Goal: Task Accomplishment & Management: Complete application form

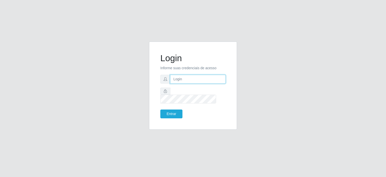
click at [177, 83] on input "text" at bounding box center [198, 79] width 56 height 9
type input "[EMAIL_ADDRESS][DOMAIN_NAME]"
click at [170, 110] on button "Entrar" at bounding box center [171, 113] width 22 height 9
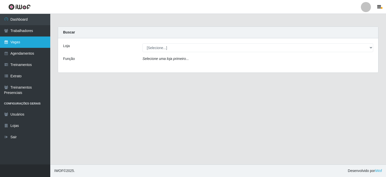
click at [18, 39] on link "Vagas" at bounding box center [25, 41] width 50 height 11
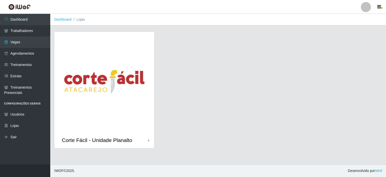
click at [68, 54] on img at bounding box center [104, 82] width 100 height 100
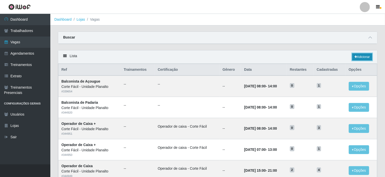
click at [366, 55] on link "Adicionar" at bounding box center [362, 56] width 20 height 7
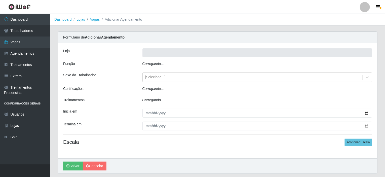
type input "Corte Fácil - Unidade Planalto"
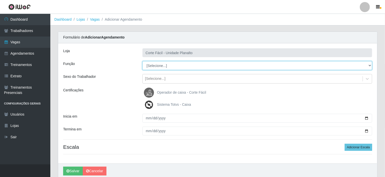
click at [372, 64] on select "[Selecione...] ASG ASG + ASG ++ Auxiliar de Estacionamento Auxiliar de Estacion…" at bounding box center [257, 65] width 230 height 9
select select "22"
click at [142, 61] on select "[Selecione...] ASG ASG + ASG ++ Auxiliar de Estacionamento Auxiliar de Estacion…" at bounding box center [257, 65] width 230 height 9
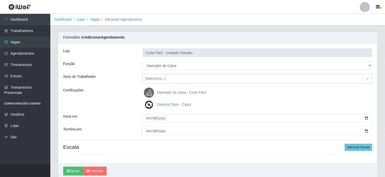
click at [178, 92] on span "Operador de caixa - Corte Fácil" at bounding box center [181, 92] width 49 height 4
click at [0, 0] on input "Operador de caixa - Corte Fácil" at bounding box center [0, 0] width 0 height 0
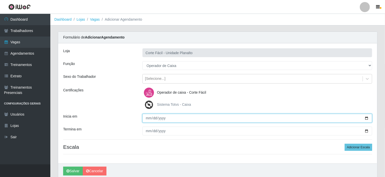
click at [367, 117] on input "Inicia em" at bounding box center [257, 118] width 230 height 9
type input "[DATE]"
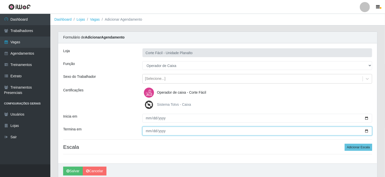
click at [365, 130] on input "Termina em" at bounding box center [257, 130] width 230 height 9
type input "[DATE]"
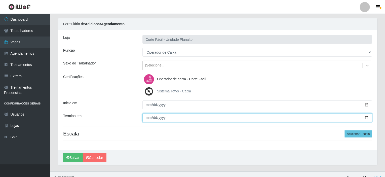
scroll to position [20, 0]
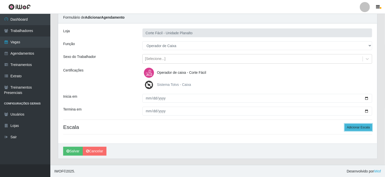
click at [359, 129] on button "Adicionar Escala" at bounding box center [357, 127] width 27 height 7
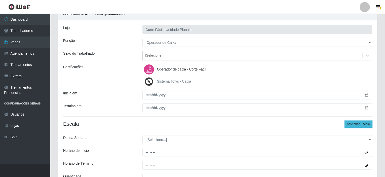
scroll to position [45, 0]
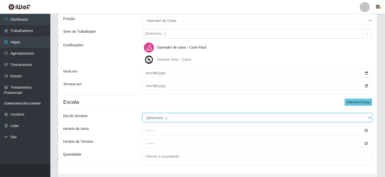
click at [370, 116] on select "[Selecione...] Segunda Terça Quarta Quinta Sexta Sábado Domingo" at bounding box center [257, 117] width 230 height 9
select select "4"
click at [142, 113] on select "[Selecione...] Segunda Terça Quarta Quinta Sexta Sábado Domingo" at bounding box center [257, 117] width 230 height 9
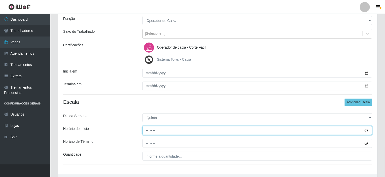
click at [147, 130] on input "Horário de Inicio" at bounding box center [257, 130] width 230 height 9
type input "07:00"
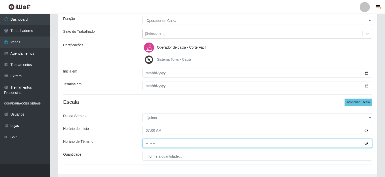
click at [146, 142] on input "Horário de Término" at bounding box center [257, 143] width 230 height 9
type input "13:00"
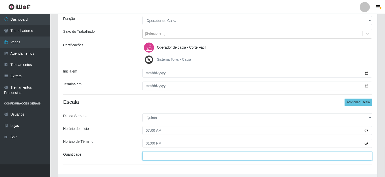
click at [156, 155] on input "___" at bounding box center [257, 156] width 230 height 9
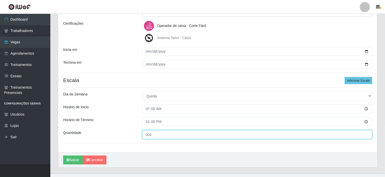
scroll to position [75, 0]
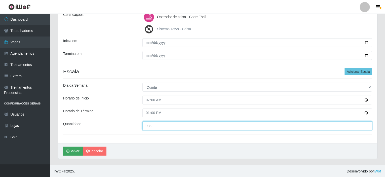
type input "003"
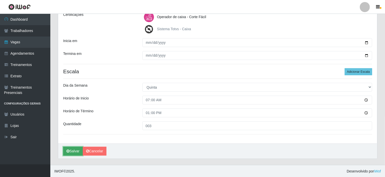
click at [75, 153] on button "Salvar" at bounding box center [73, 151] width 20 height 9
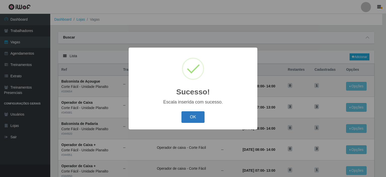
click at [198, 119] on button "OK" at bounding box center [192, 117] width 23 height 12
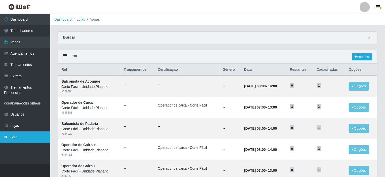
click at [13, 136] on link "Sair" at bounding box center [25, 136] width 50 height 11
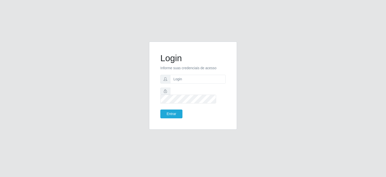
click at [290, 57] on div "Login Informe suas credenciais de acesso Entrar" at bounding box center [193, 88] width 287 height 94
